Goal: Communication & Community: Ask a question

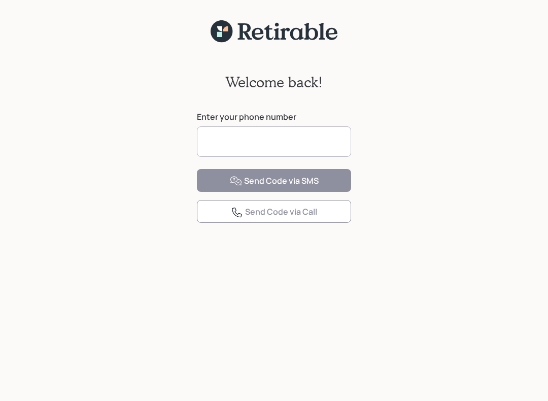
click at [213, 143] on input at bounding box center [274, 141] width 154 height 30
type input "**********"
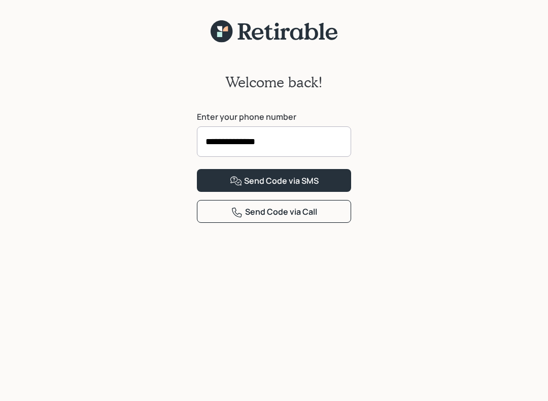
click at [219, 192] on button "Send Code via SMS" at bounding box center [274, 180] width 154 height 23
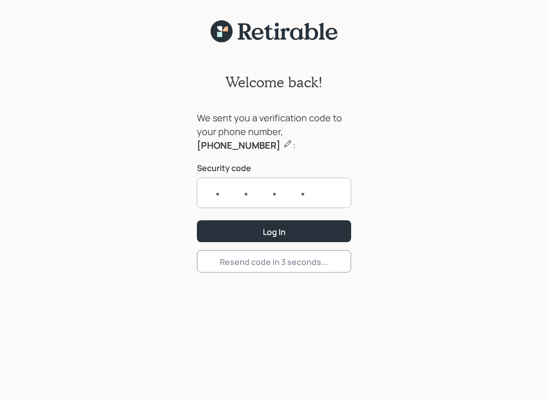
click at [218, 193] on input "text" at bounding box center [274, 193] width 154 height 30
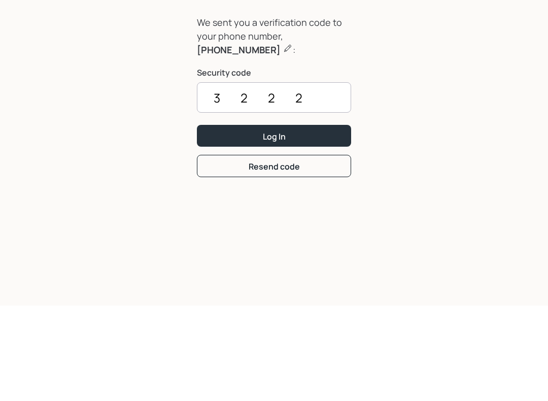
type input "3222"
click at [225, 220] on button "Log In" at bounding box center [274, 231] width 154 height 22
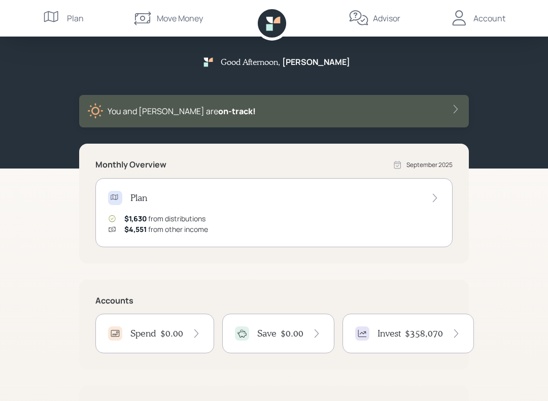
click at [387, 336] on h4 "Invest" at bounding box center [388, 333] width 23 height 11
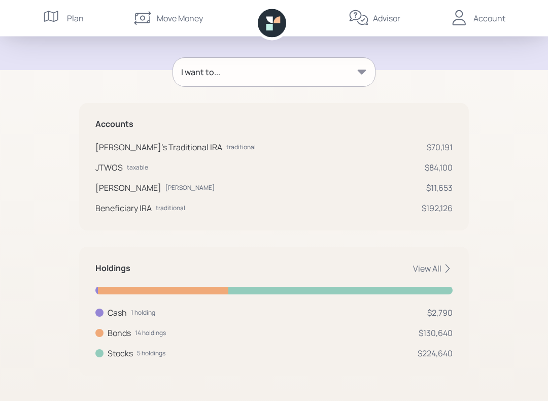
scroll to position [131, 0]
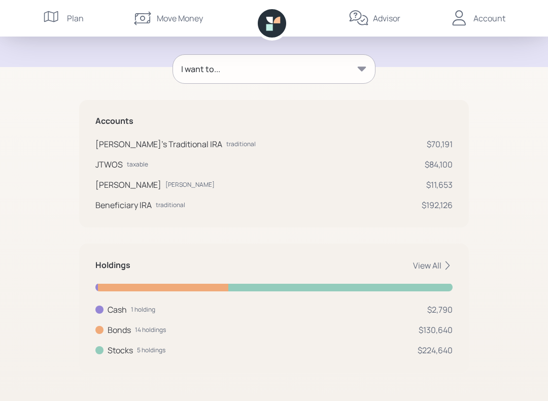
click at [167, 19] on div "Move Money" at bounding box center [180, 18] width 46 height 12
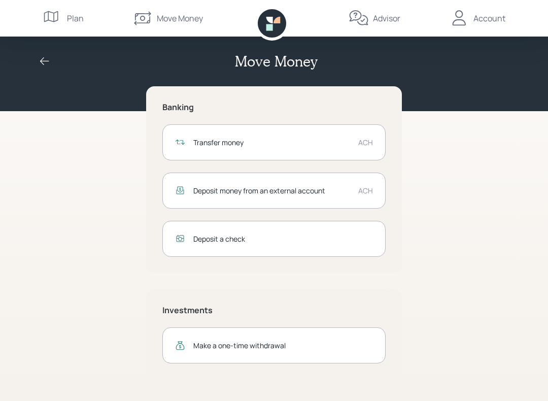
click at [206, 143] on div "Transfer money" at bounding box center [271, 142] width 157 height 11
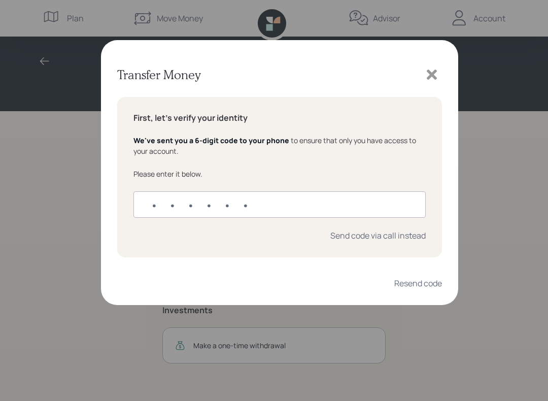
click at [161, 201] on input "text" at bounding box center [279, 204] width 292 height 26
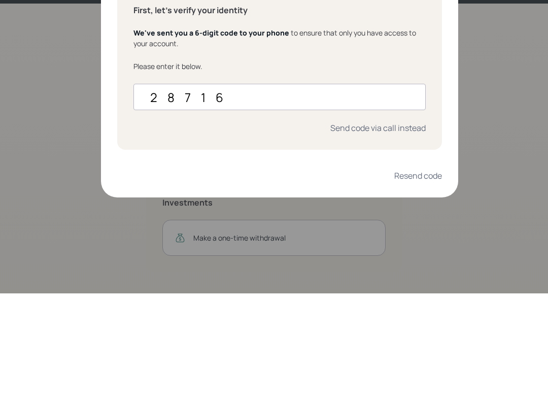
type input "287161"
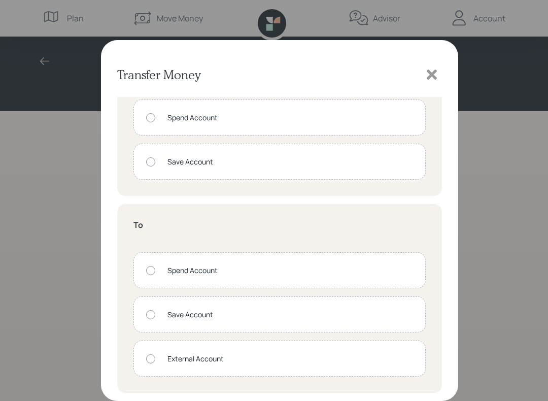
scroll to position [46, 0]
click at [426, 78] on icon at bounding box center [431, 74] width 15 height 15
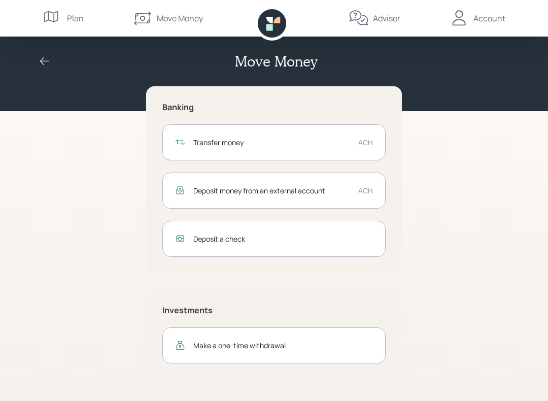
click at [50, 55] on icon at bounding box center [45, 61] width 12 height 12
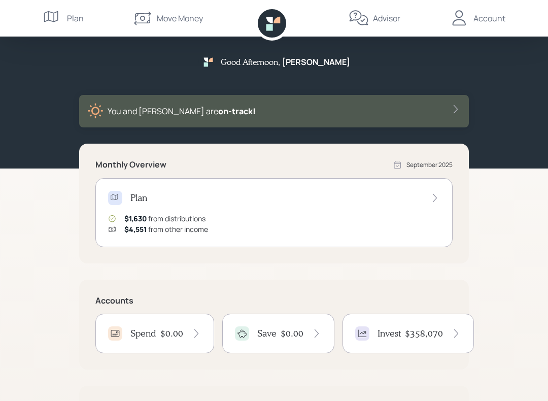
click at [162, 20] on div "Move Money" at bounding box center [180, 18] width 46 height 12
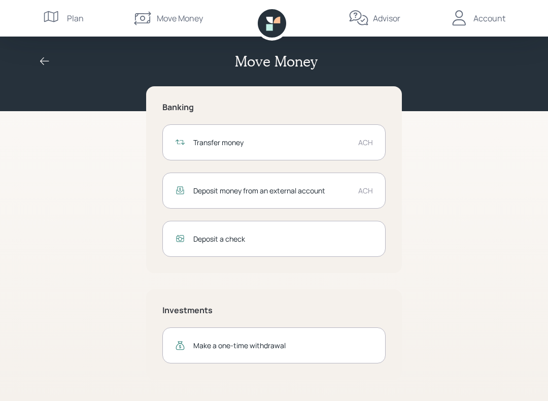
click at [211, 188] on div "Deposit money from an external account" at bounding box center [271, 190] width 157 height 11
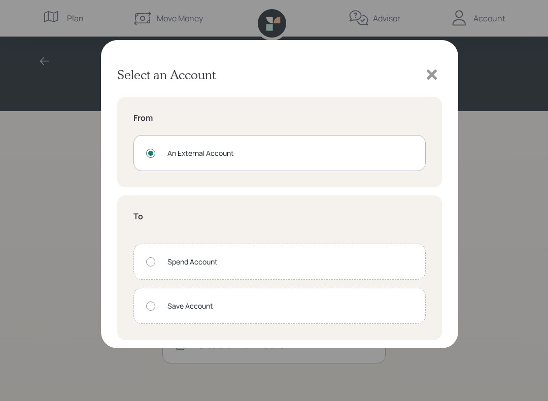
click at [431, 83] on div at bounding box center [432, 74] width 20 height 20
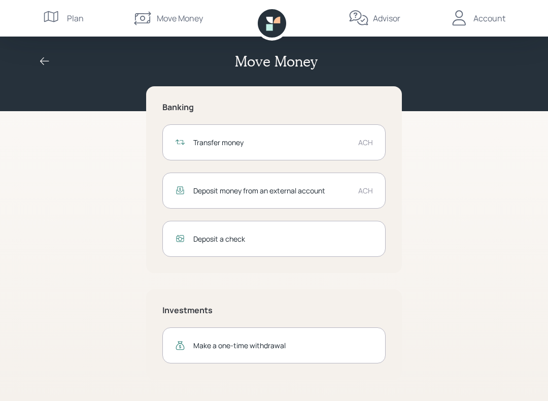
click at [468, 20] on icon at bounding box center [459, 18] width 20 height 20
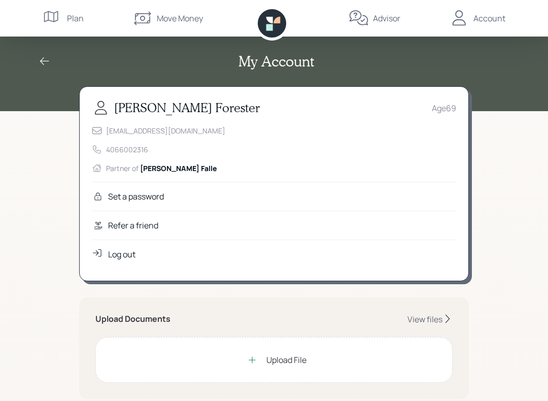
click at [153, 23] on div "Move Money" at bounding box center [167, 18] width 71 height 37
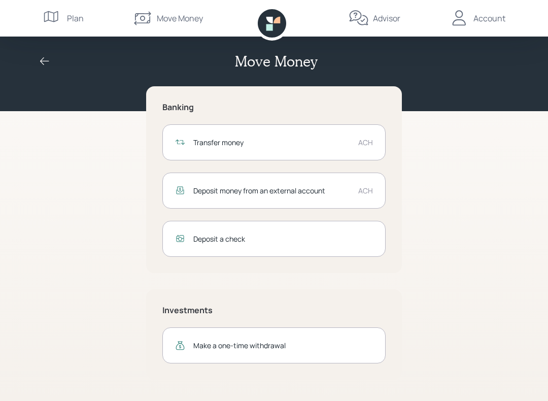
click at [47, 23] on icon at bounding box center [53, 18] width 20 height 20
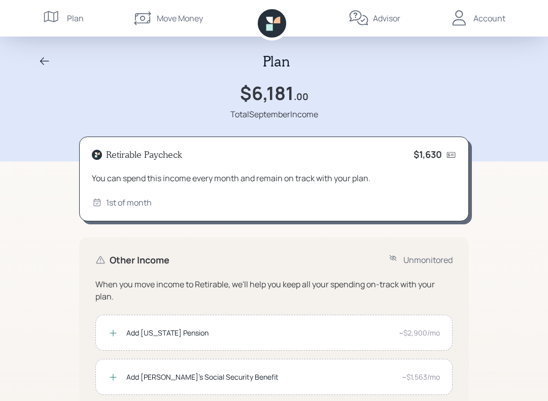
click at [56, 64] on div "Plan" at bounding box center [273, 61] width 487 height 17
click at [48, 58] on icon at bounding box center [45, 61] width 12 height 12
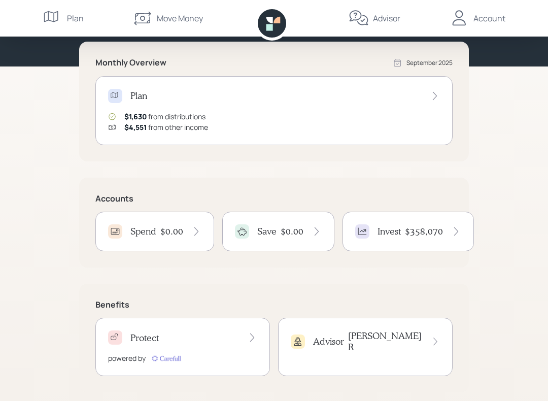
scroll to position [110, 0]
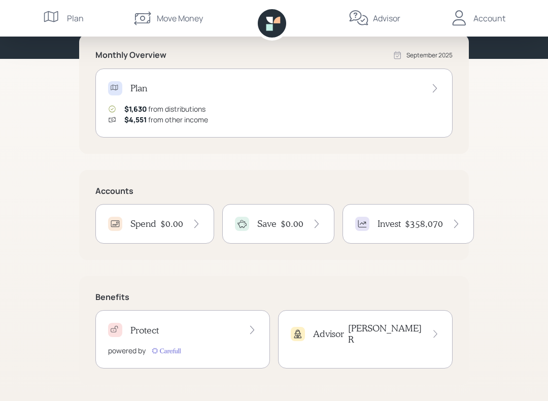
click at [381, 229] on h4 "Invest" at bounding box center [388, 223] width 23 height 11
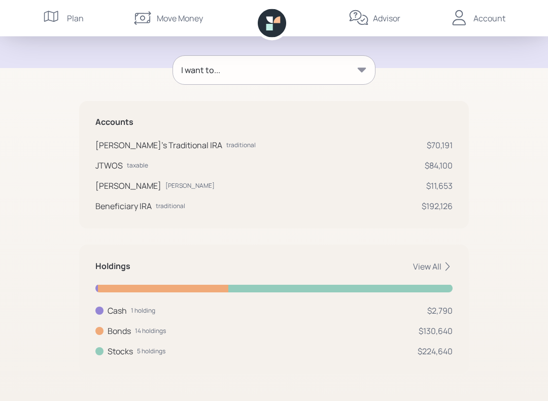
scroll to position [131, 0]
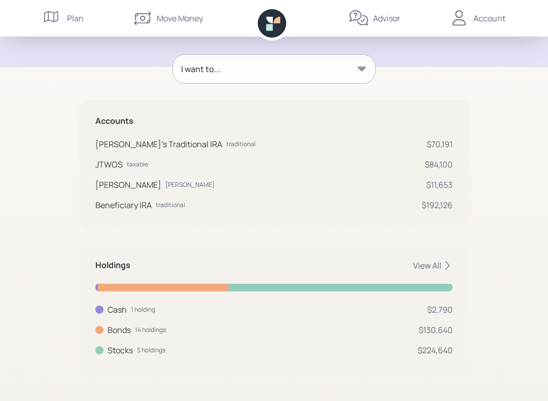
click at [202, 70] on div "I want to..." at bounding box center [200, 69] width 39 height 12
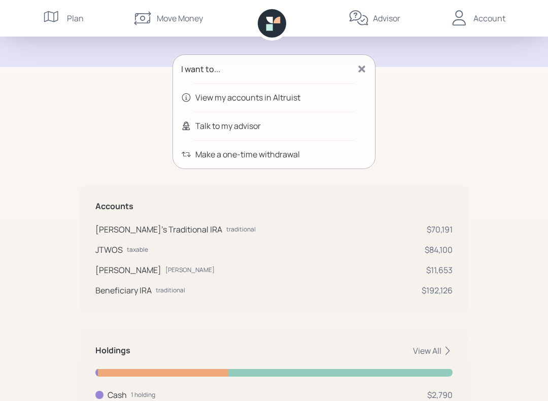
click at [214, 130] on div "Talk to my advisor" at bounding box center [227, 126] width 65 height 12
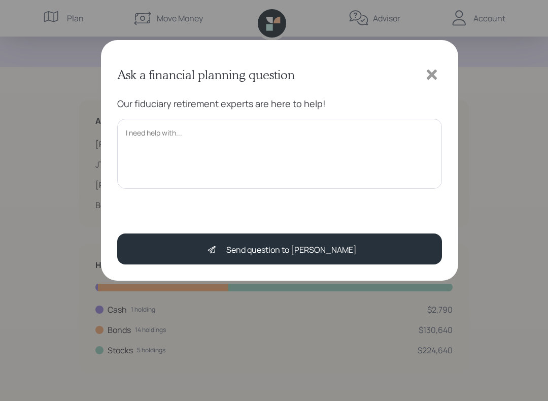
click at [134, 135] on textarea at bounding box center [279, 154] width 325 height 70
click at [328, 135] on textarea "Hello [PERSON_NAME]: we are ready to transfer money from my brothers estate." at bounding box center [279, 154] width 325 height 70
click at [376, 136] on textarea "Hello [PERSON_NAME]: we are ready to transfer money from my brother's estate." at bounding box center [279, 154] width 325 height 70
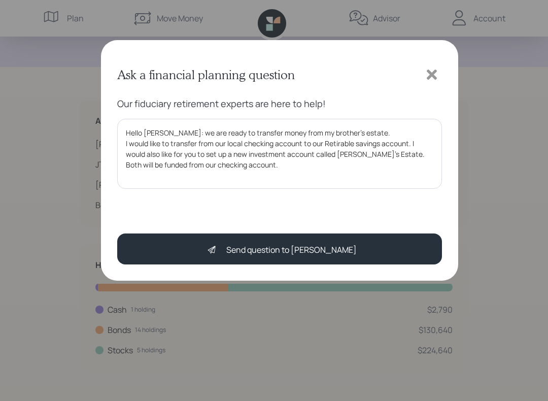
click at [168, 145] on textarea "Hello [PERSON_NAME]: we are ready to transfer money from my brother's estate. I…" at bounding box center [279, 154] width 325 height 70
click at [181, 145] on textarea "Hello [PERSON_NAME]: we are ready to transfer money from my brother's estate. I…" at bounding box center [279, 154] width 325 height 70
click at [230, 169] on textarea "Hello [PERSON_NAME]: we are ready to transfer money from my brother's estate. I…" at bounding box center [279, 154] width 325 height 70
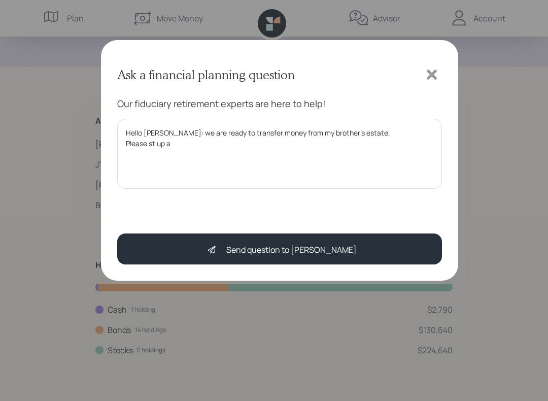
click at [147, 142] on textarea "Hello [PERSON_NAME]: we are ready to transfer money from my brother's estate. P…" at bounding box center [279, 154] width 325 height 70
click at [149, 145] on textarea "Hello [PERSON_NAME]: we are ready to transfer money from my brother's estate. P…" at bounding box center [279, 154] width 325 height 70
click at [159, 146] on textarea "Hello [PERSON_NAME]: we are ready to transfer money from my brother's estate. P…" at bounding box center [279, 154] width 325 height 70
click at [179, 152] on textarea "Hello [PERSON_NAME]: we are ready to transfer money from my brother's estate. P…" at bounding box center [279, 154] width 325 height 70
click at [158, 150] on textarea "Hello [PERSON_NAME]: we are ready to transfer money from my brother's estate. P…" at bounding box center [279, 154] width 325 height 70
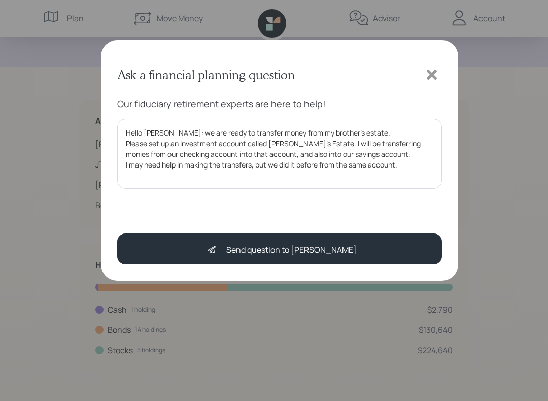
type textarea "Hello [PERSON_NAME]: we are ready to transfer money from my brother's estate. P…"
click at [288, 244] on div "Send question to [PERSON_NAME]" at bounding box center [291, 250] width 130 height 12
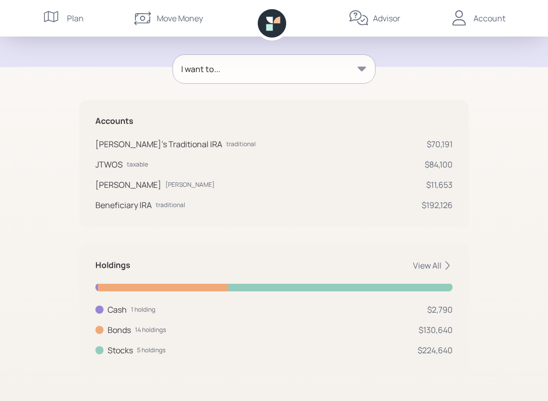
click at [472, 21] on div "Account" at bounding box center [477, 18] width 56 height 37
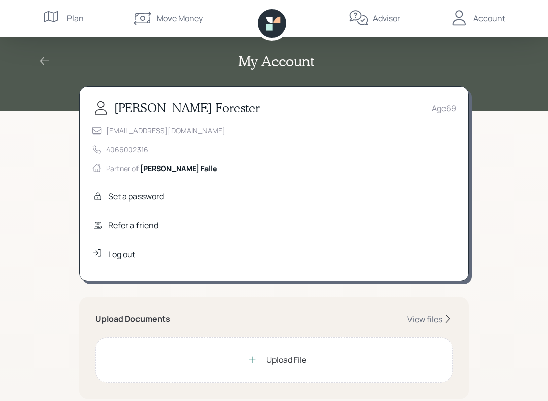
click at [117, 256] on div "Log out" at bounding box center [121, 254] width 27 height 12
